Goal: Navigation & Orientation: Find specific page/section

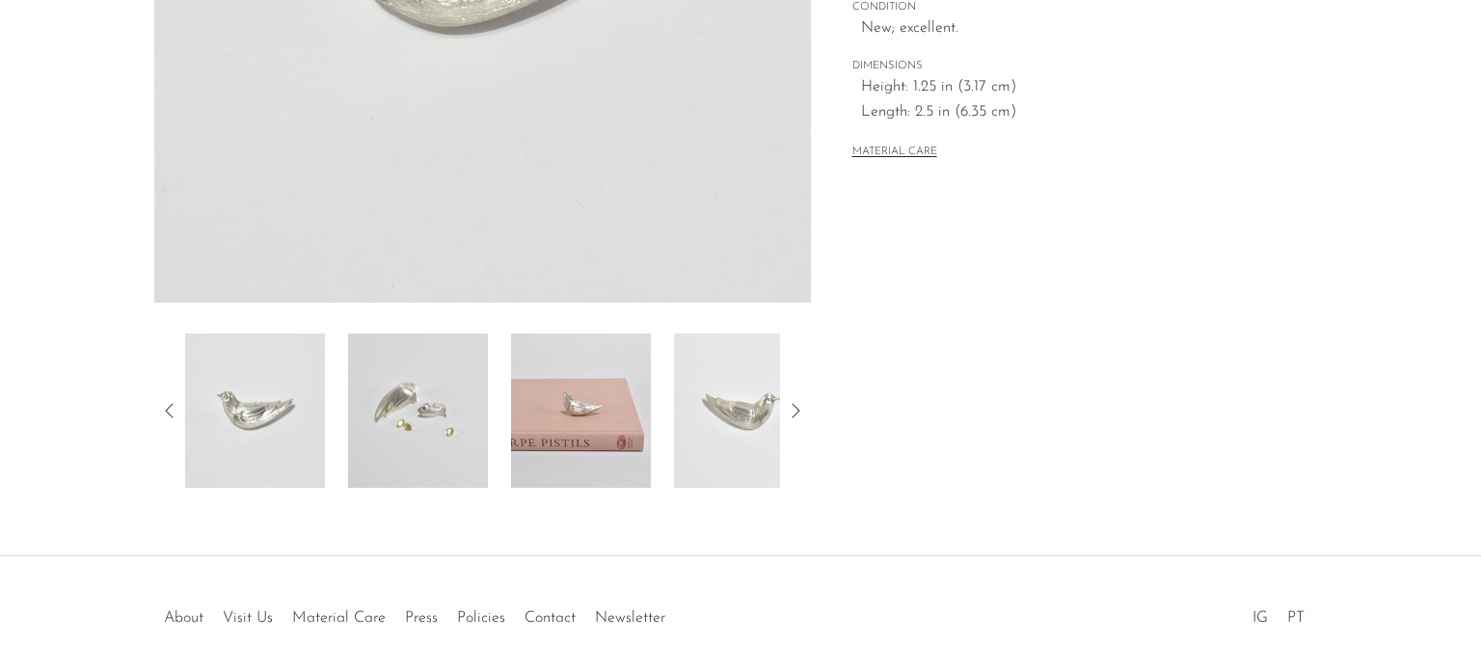
scroll to position [534, 0]
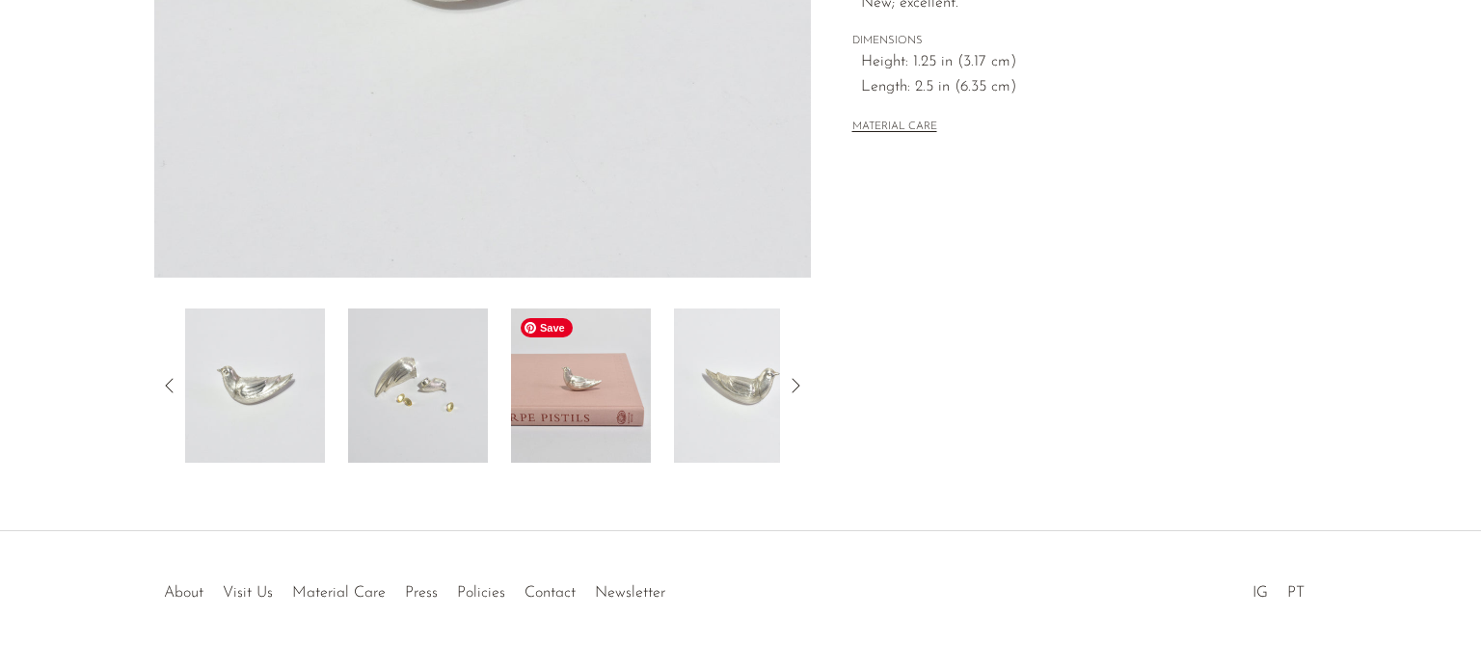
click at [571, 400] on img at bounding box center [581, 386] width 140 height 154
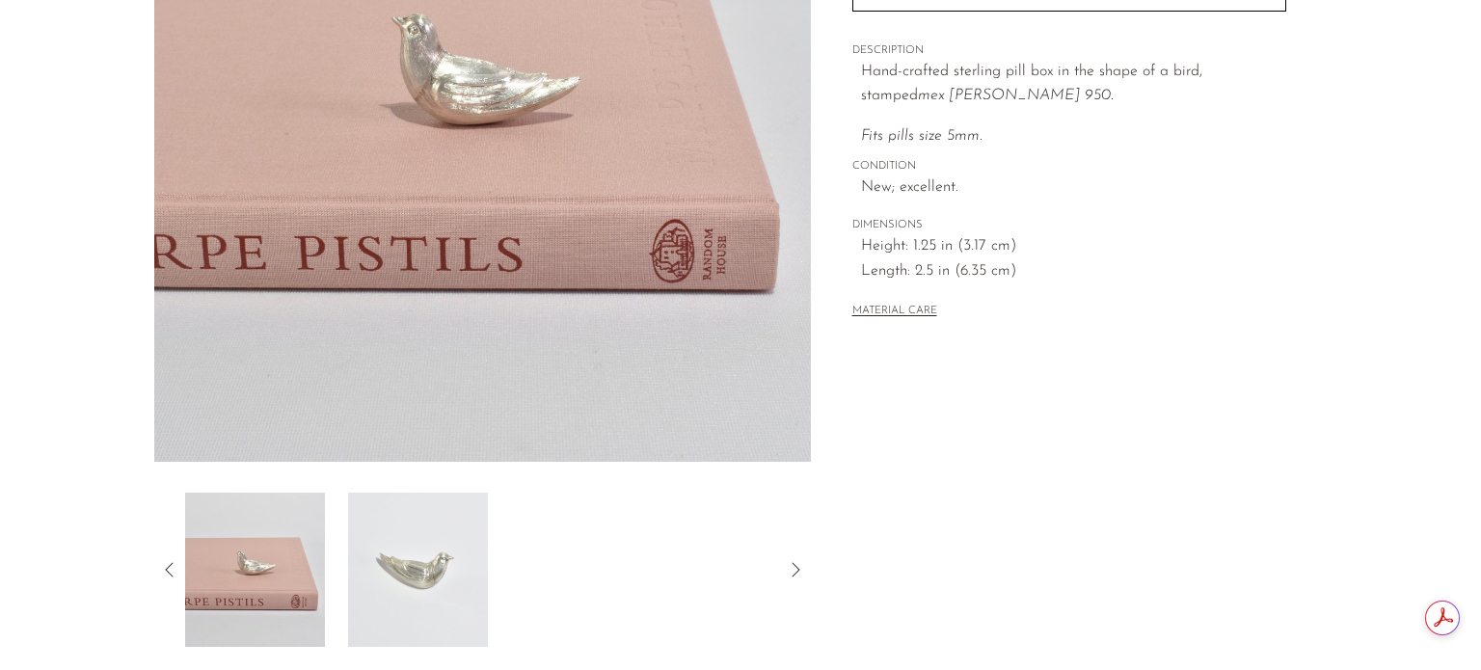
scroll to position [349, 0]
click at [254, 572] on img at bounding box center [255, 571] width 140 height 154
click at [661, 607] on div at bounding box center [482, 571] width 595 height 154
click at [797, 569] on icon at bounding box center [795, 570] width 23 height 23
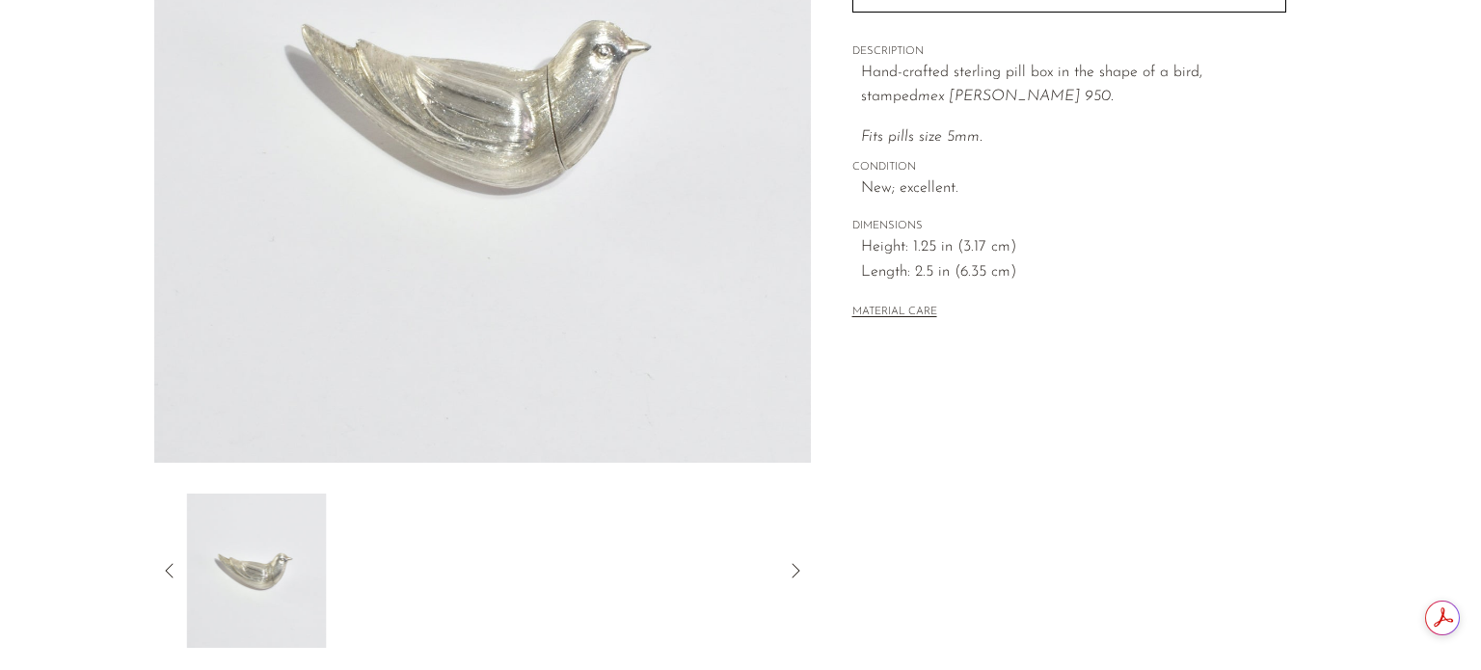
click at [797, 569] on icon at bounding box center [795, 570] width 23 height 23
click at [173, 568] on icon at bounding box center [169, 570] width 23 height 23
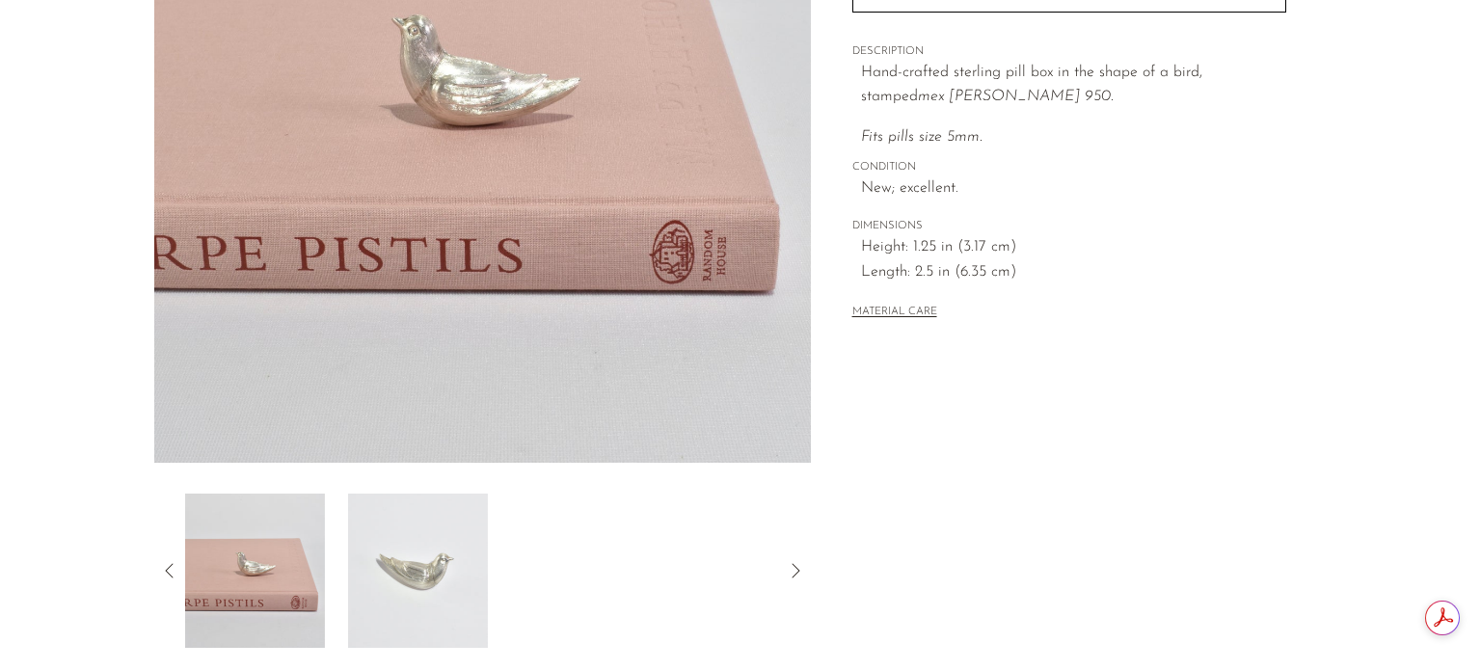
click at [173, 568] on icon at bounding box center [169, 570] width 23 height 23
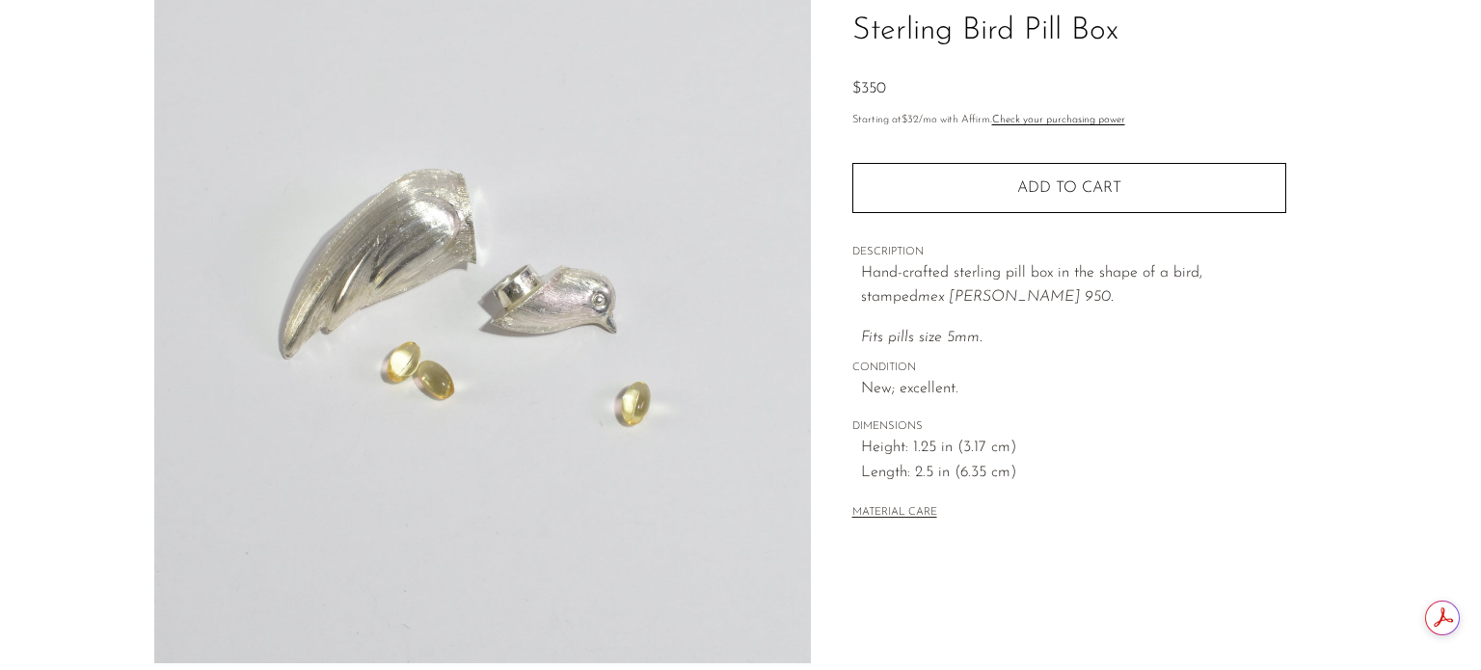
scroll to position [0, 0]
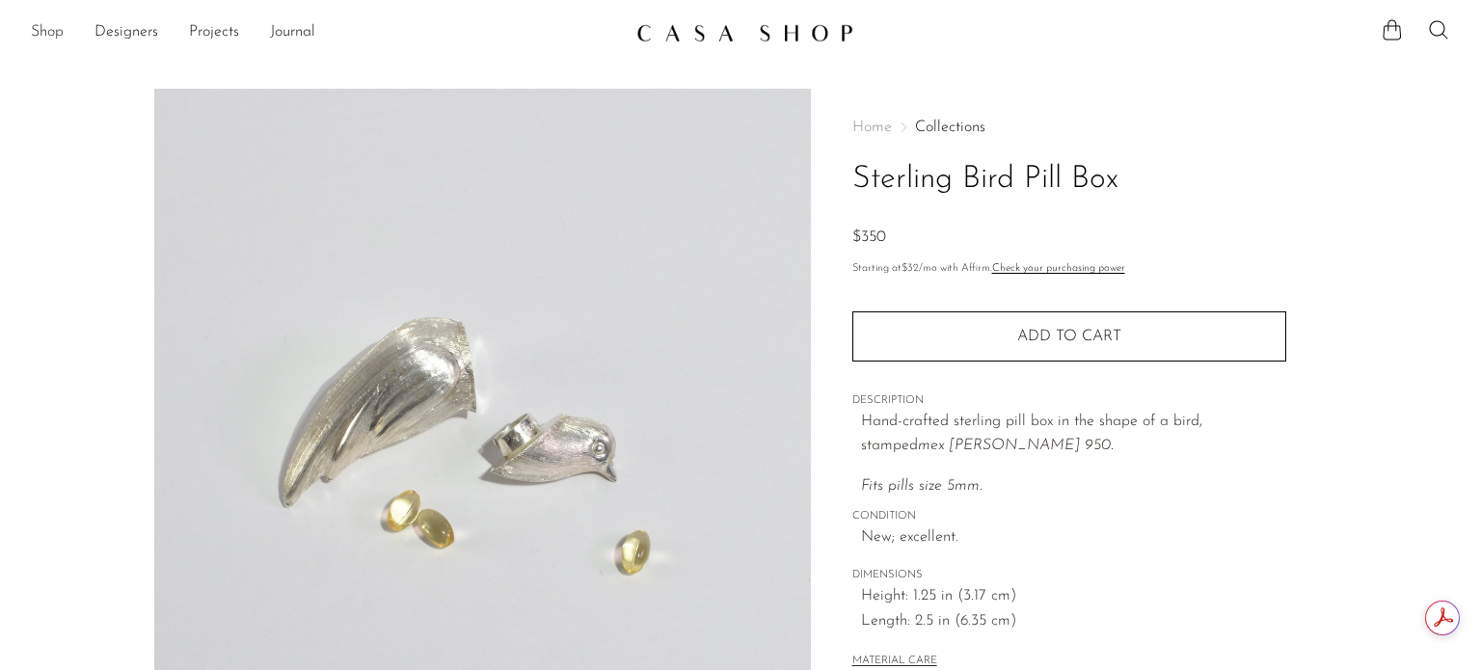
click at [51, 31] on link "Shop" at bounding box center [47, 32] width 33 height 25
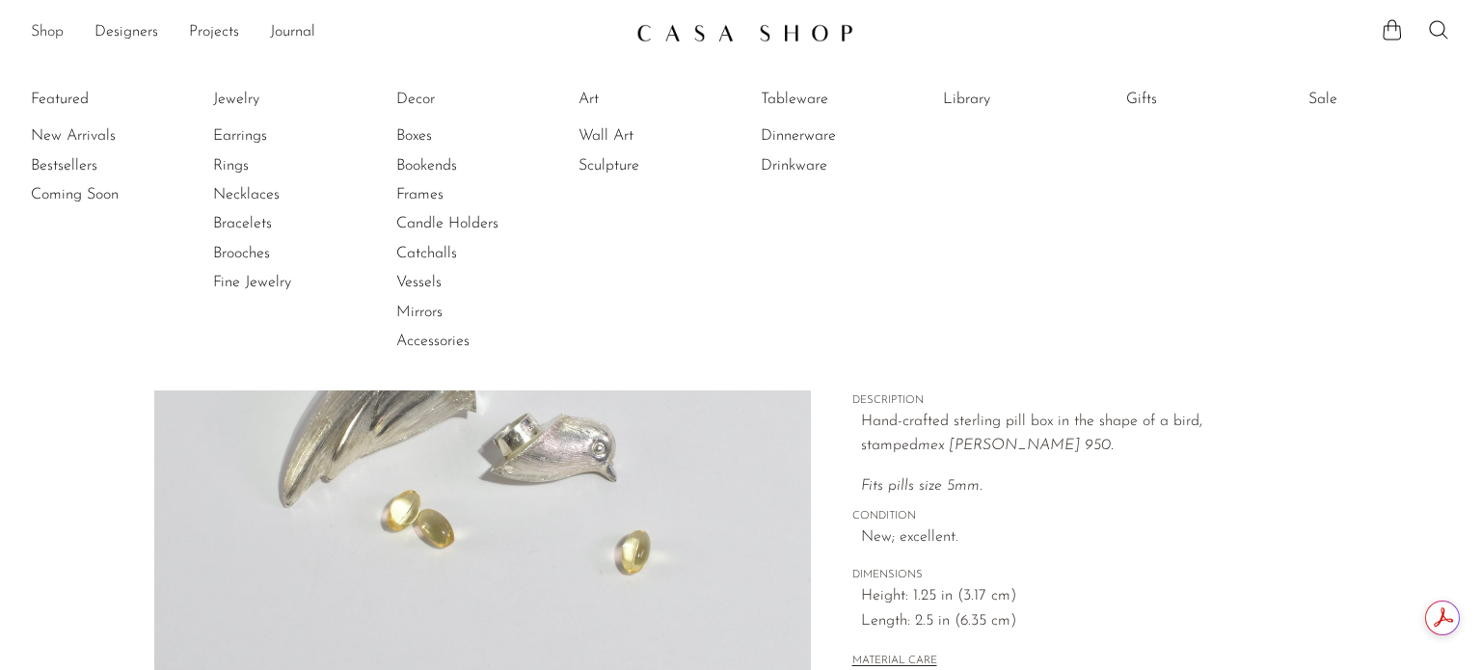
click at [51, 31] on link "Shop" at bounding box center [47, 32] width 33 height 25
click at [412, 98] on link "Decor" at bounding box center [468, 99] width 145 height 21
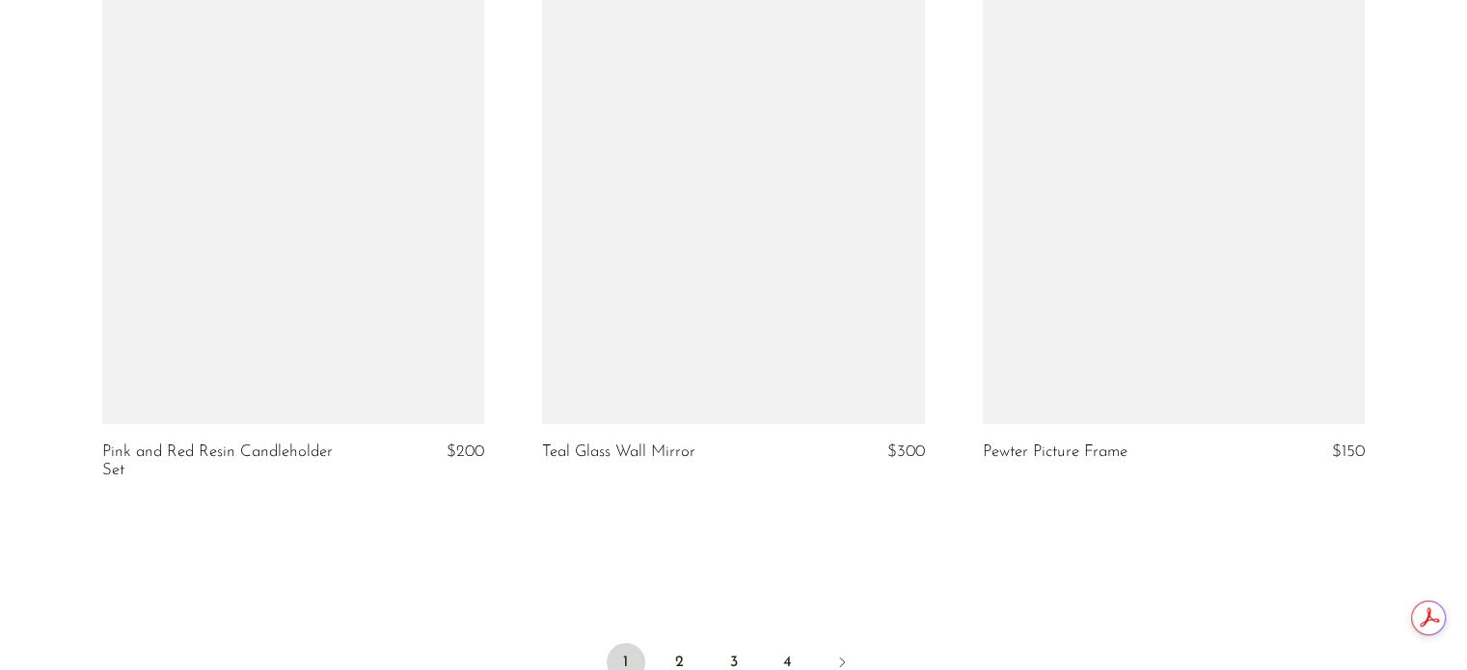
scroll to position [7124, 0]
